Goal: Transaction & Acquisition: Purchase product/service

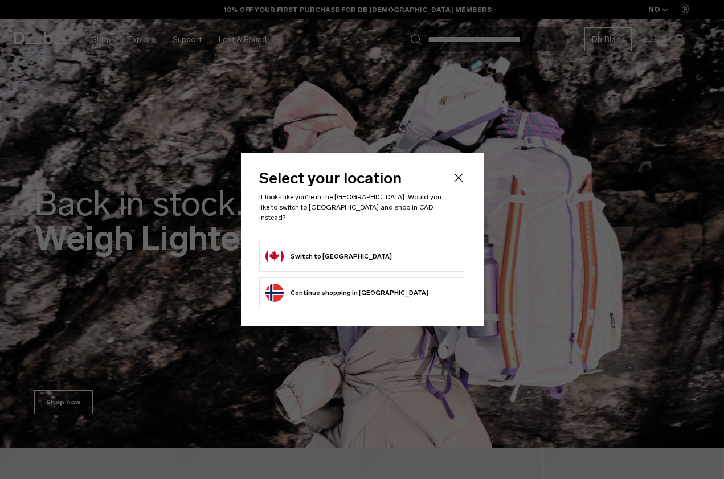
click at [385, 259] on form "Switch to Canada" at bounding box center [363, 256] width 194 height 18
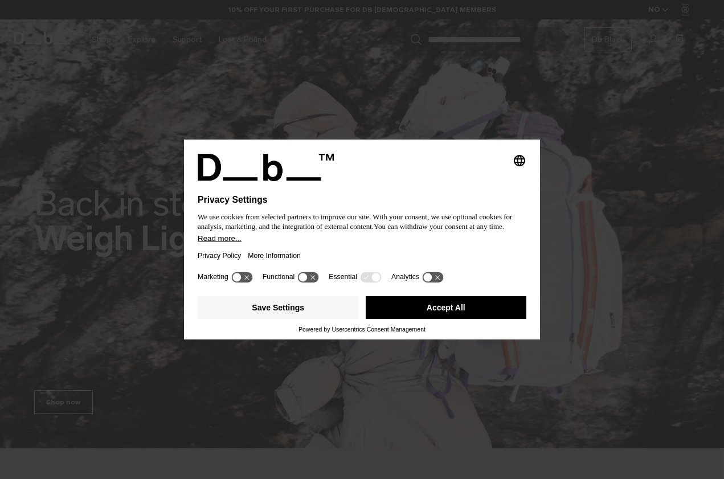
click at [450, 315] on button "Accept All" at bounding box center [446, 307] width 161 height 23
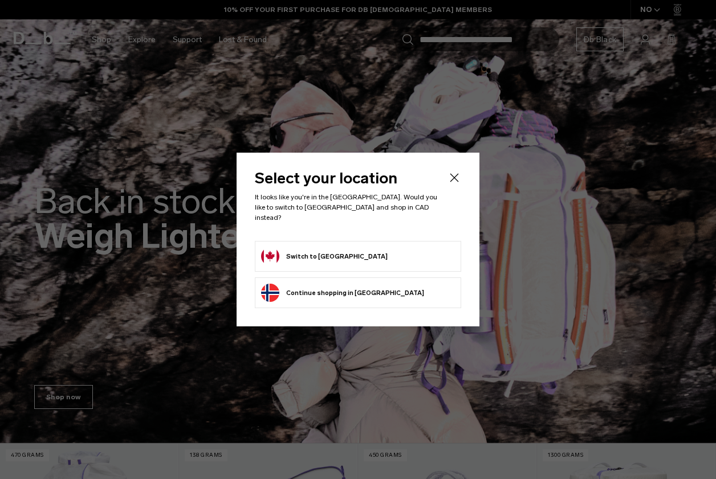
click at [295, 253] on button "Switch to Canada" at bounding box center [324, 256] width 126 height 18
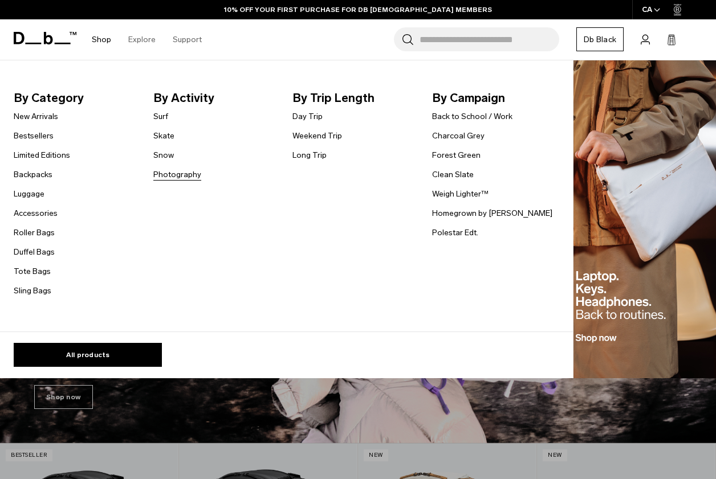
click at [190, 172] on link "Photography" at bounding box center [177, 175] width 48 height 12
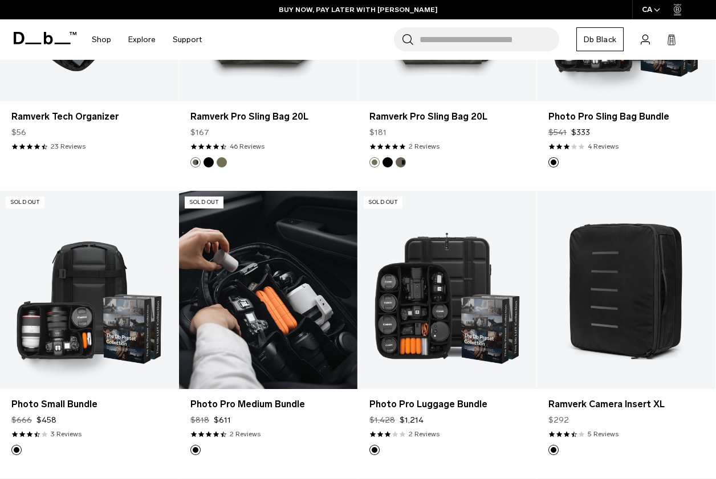
scroll to position [256, 0]
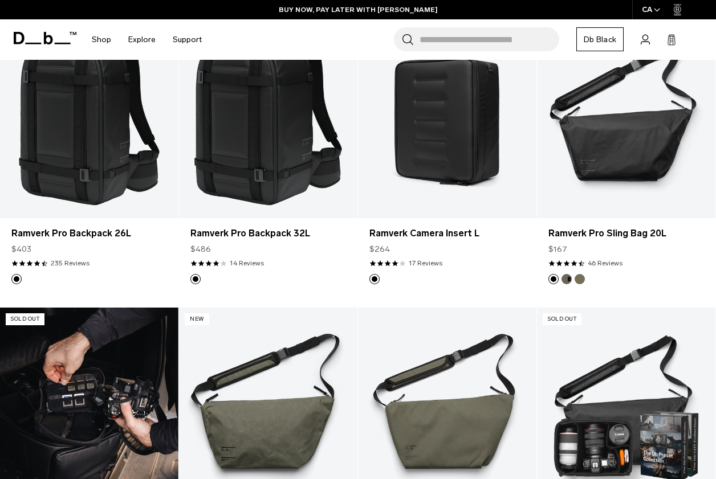
click at [134, 328] on link "Ramverk Tech Organizer" at bounding box center [89, 407] width 178 height 198
